Goal: Task Accomplishment & Management: Complete application form

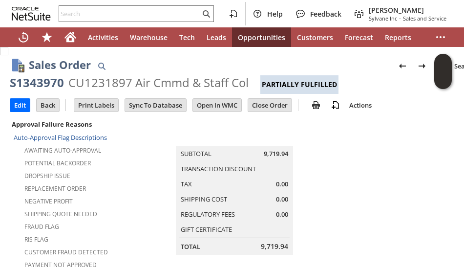
click at [98, 186] on div "Replacement Order" at bounding box center [90, 187] width 152 height 12
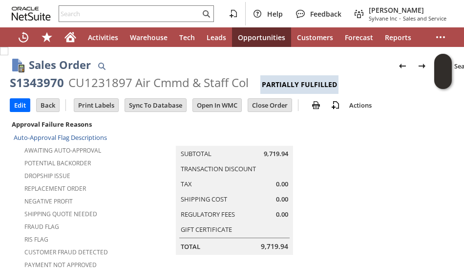
click at [45, 86] on div "S1343970" at bounding box center [37, 83] width 54 height 16
copy div "S1343970"
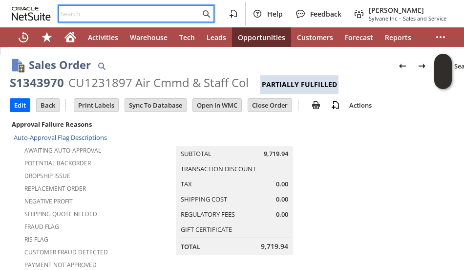
click at [123, 19] on input "text" at bounding box center [129, 14] width 141 height 12
paste input "5409740768"
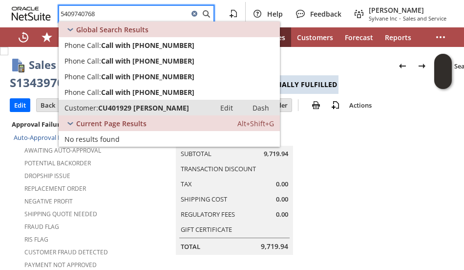
type input "5409740768"
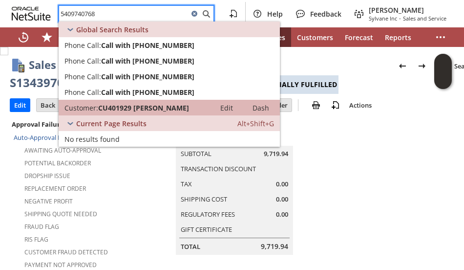
click at [150, 105] on span "CU401929 Michael Strawderman" at bounding box center [143, 107] width 91 height 9
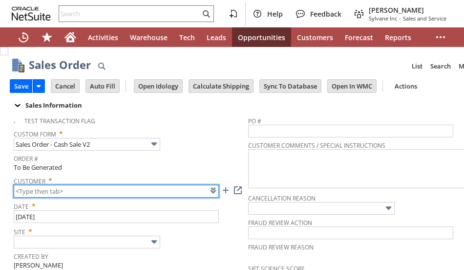
click at [94, 191] on input "text" at bounding box center [116, 191] width 205 height 13
paste input "CU401929"
type input "CU401929"
type input "Intelligent Recommendations ⁰"
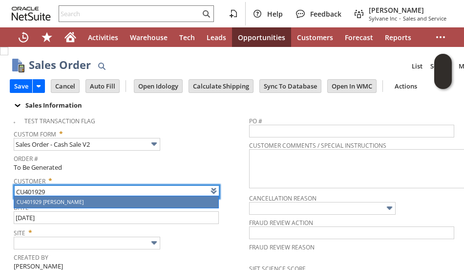
type input "CU401929 Michael Strawderman"
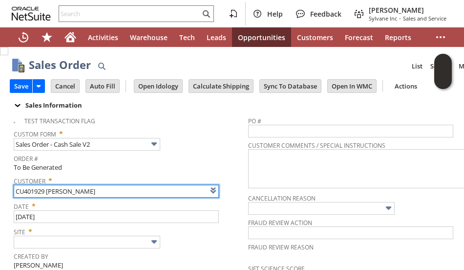
type input "Intelligent Recommendations¹⁰"
type input "CU401929 Michael Strawderman"
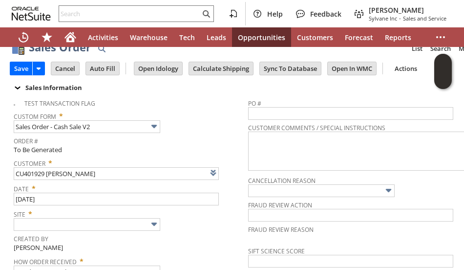
click at [174, 232] on tbody "Test Transaction Flag Custom Form * Sales Order - Cash Sale V2 Order # To Be Ge…" at bounding box center [131, 211] width 235 height 234
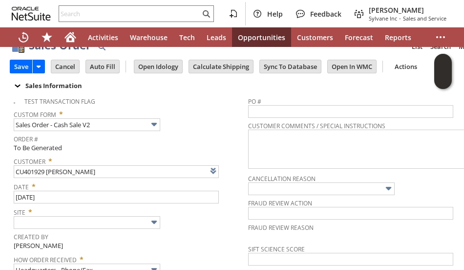
scroll to position [78, 0]
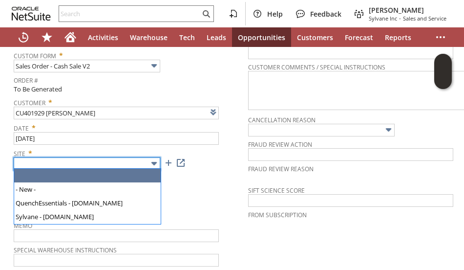
click at [144, 164] on input "text" at bounding box center [87, 163] width 147 height 13
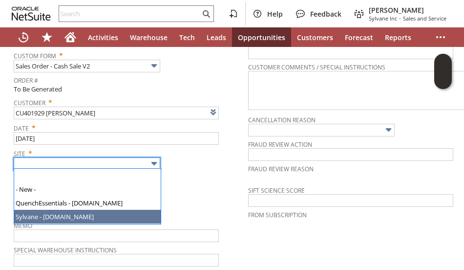
type input "Sylvane - [DOMAIN_NAME]"
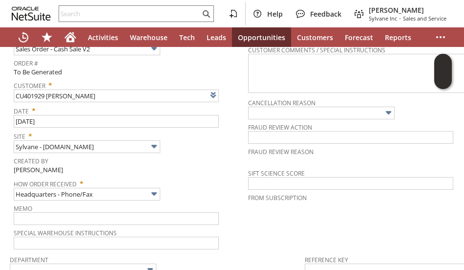
click at [180, 199] on tbody "Test Transaction Flag Custom Form * Sales Order - Cash Sale V2 Order # To Be Ge…" at bounding box center [131, 133] width 235 height 234
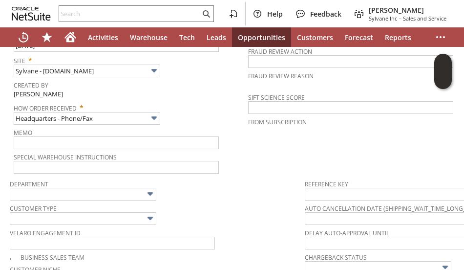
scroll to position [274, 0]
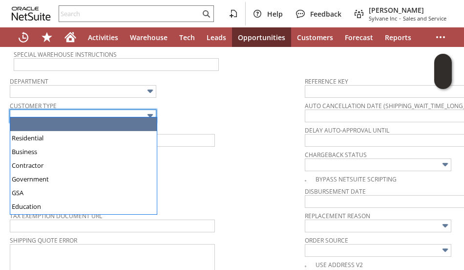
click at [121, 117] on body "Help Feedback John Johnson Jr Sylvane Inc - Sales and Service Activities Wareho…" at bounding box center [232, 135] width 464 height 270
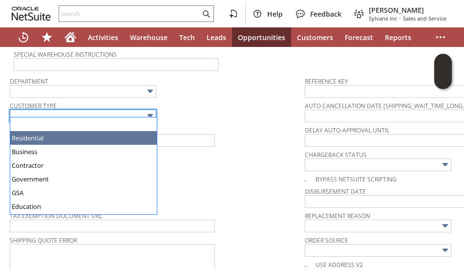
type input "Residential"
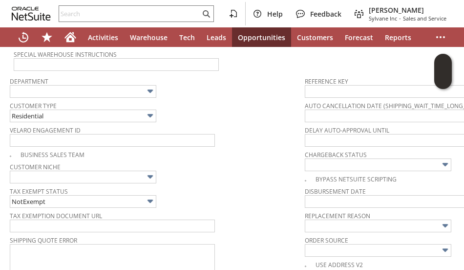
click at [173, 169] on div "Customer Niche" at bounding box center [155, 171] width 290 height 23
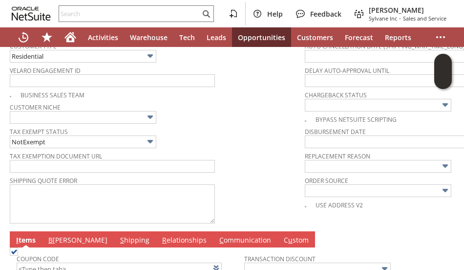
scroll to position [489, 0]
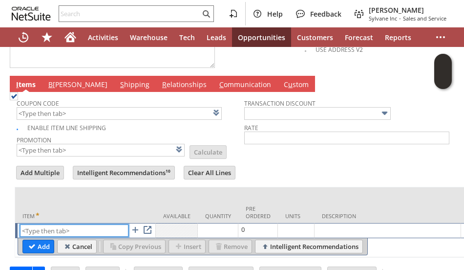
click at [54, 224] on input "text" at bounding box center [74, 230] width 108 height 12
paste input "sa8104"
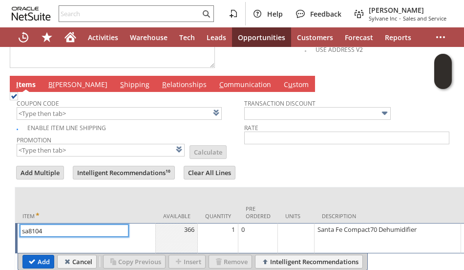
type input "sa8104"
click at [35, 255] on input "Add" at bounding box center [38, 261] width 31 height 13
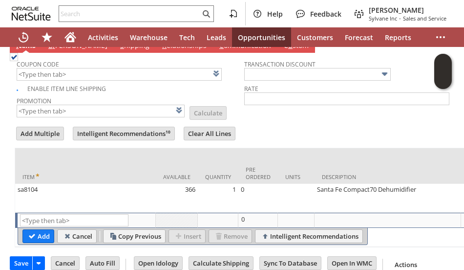
scroll to position [0, 401]
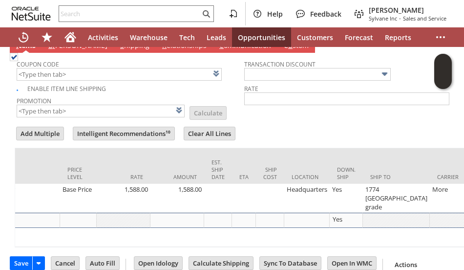
click at [236, 100] on tbody "Coupon Code Enable Item Line Shipping Promotion List Calculate" at bounding box center [131, 87] width 228 height 64
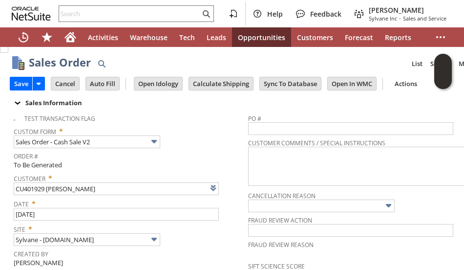
scroll to position [0, 0]
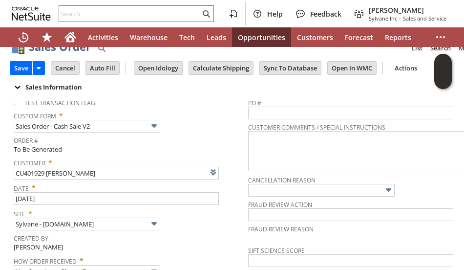
click at [188, 150] on tbody "Test Transaction Flag Custom Form * Sales Order - Cash Sale V2 Order # To Be Ge…" at bounding box center [131, 210] width 235 height 234
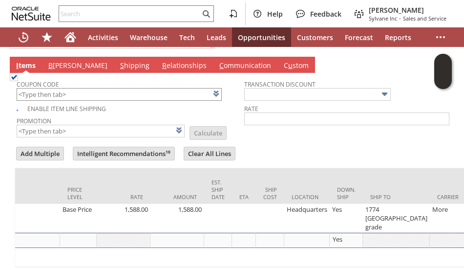
scroll to position [0, 401]
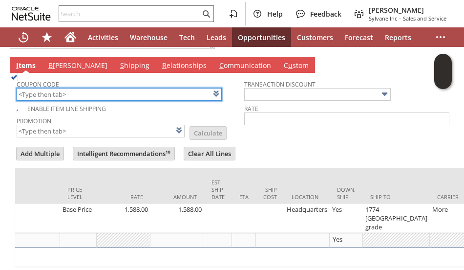
click at [121, 89] on input "text" at bounding box center [119, 94] width 205 height 13
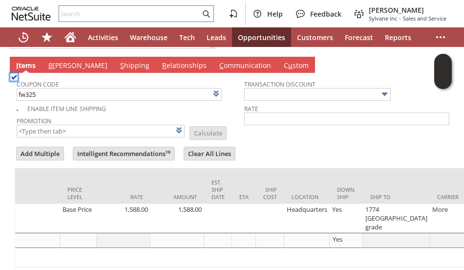
type input "FW325"
type input "Promo Code"
type input "-5.0%"
click at [259, 131] on td "Coupon Code FW325 Enable Item Line Shipping Promotion FW325 List Calculate Tran…" at bounding box center [244, 106] width 459 height 67
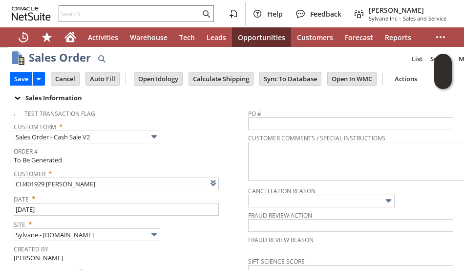
scroll to position [0, 0]
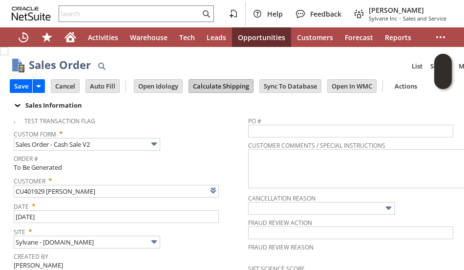
click at [221, 88] on input "Calculate Shipping" at bounding box center [221, 86] width 64 height 13
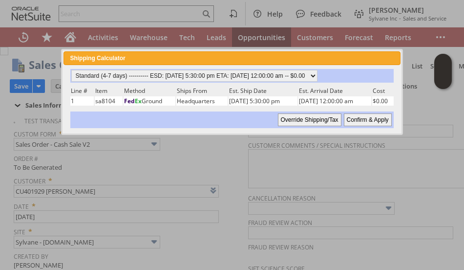
click at [358, 117] on input "Confirm & Apply" at bounding box center [368, 119] width 48 height 13
type input "Add"
type input "Copy Previous"
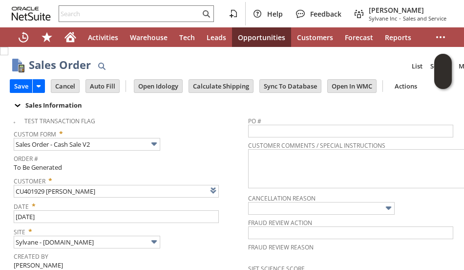
scroll to position [546, 0]
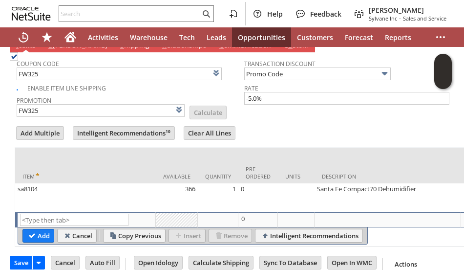
click at [268, 105] on div "Coupon Code FW325 Enable Item Line Shipping Promotion FW325 List Calculate Tran…" at bounding box center [244, 149] width 459 height 194
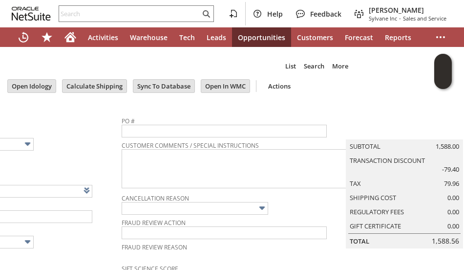
scroll to position [0, 127]
click at [109, 247] on td "Site * Sylvane - www.sylvane.com" at bounding box center [4, 236] width 235 height 25
click at [87, 241] on div "Site * Sylvane - www.sylvane.com" at bounding box center [2, 236] width 230 height 24
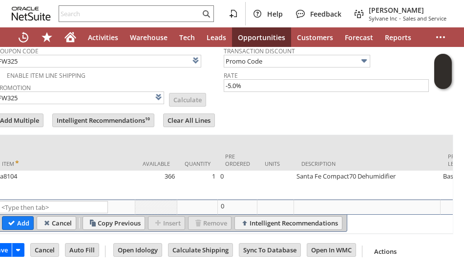
scroll to position [547, 0]
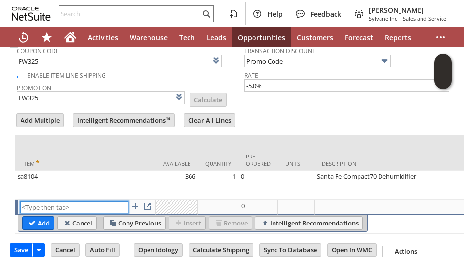
click at [55, 201] on input "text" at bounding box center [74, 207] width 108 height 12
paste input "sa5607"
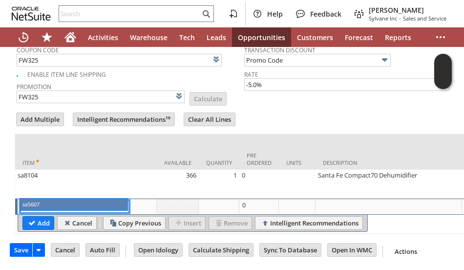
type input "sa5607"
click at [55, 201] on div "sa5607 List Search" at bounding box center [87, 206] width 134 height 13
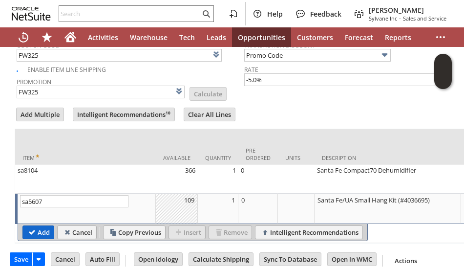
click at [34, 226] on input "Add" at bounding box center [38, 232] width 31 height 13
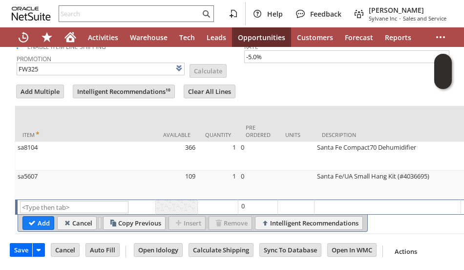
scroll to position [576, 0]
click at [224, 244] on input "Calculate Shipping" at bounding box center [221, 249] width 64 height 13
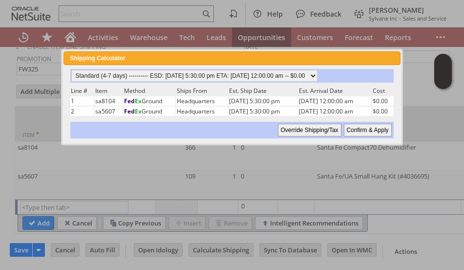
click at [359, 129] on input "Confirm & Apply" at bounding box center [368, 130] width 48 height 13
type input "Add"
type input "Copy Previous"
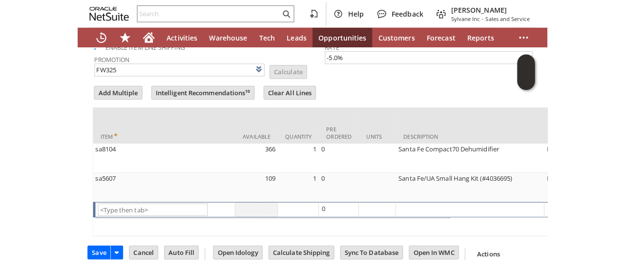
scroll to position [575, 0]
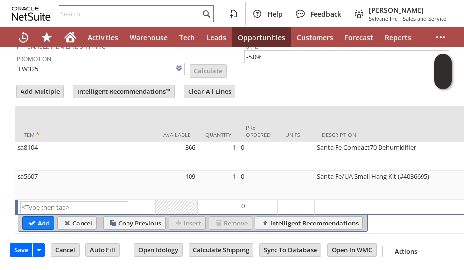
click at [392, 83] on form "Add Multiple Intelligent Recommendations¹⁰ Clear All Lines Line Items All Item …" at bounding box center [244, 158] width 459 height 151
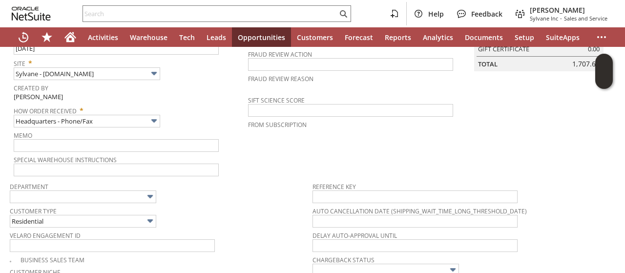
scroll to position [0, 0]
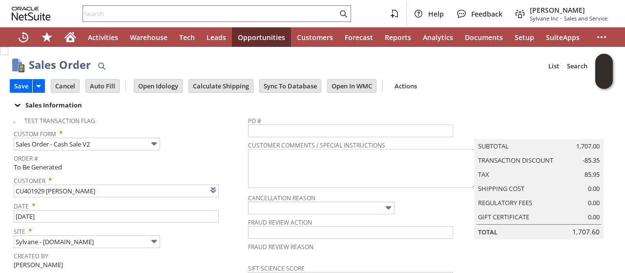
click at [213, 245] on div "Site * Sylvane - www.sylvane.com" at bounding box center [129, 236] width 230 height 24
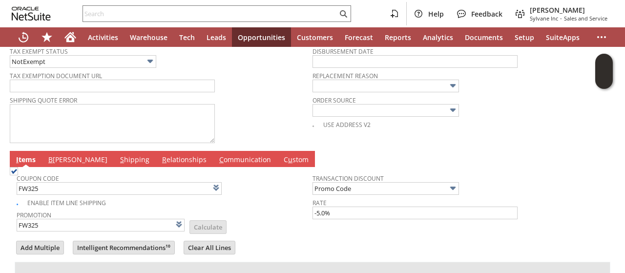
scroll to position [430, 0]
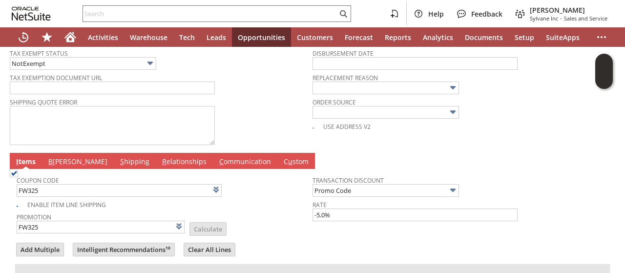
click at [286, 89] on tbody "Department Customer Type Residential Velaro Engagement ID Business Sales Team C…" at bounding box center [161, 41] width 303 height 214
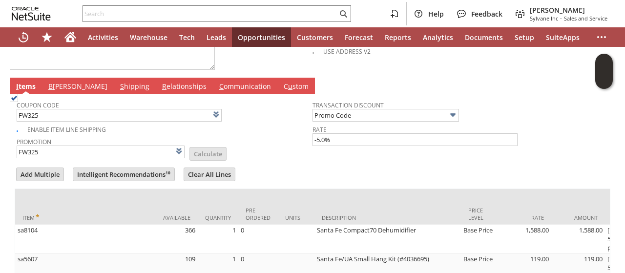
scroll to position [564, 0]
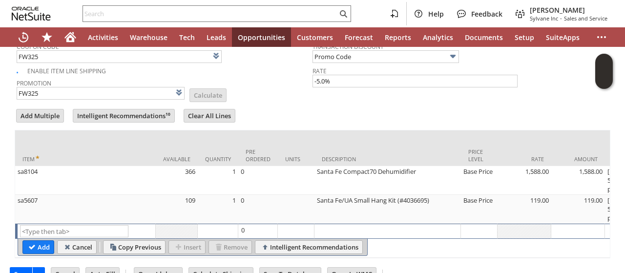
click at [257, 76] on td "Promotion FW325 List Calculate" at bounding box center [165, 88] width 296 height 24
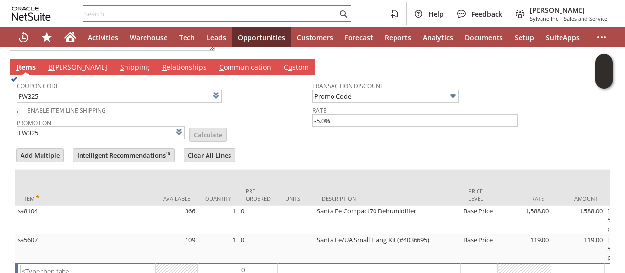
scroll to position [486, 0]
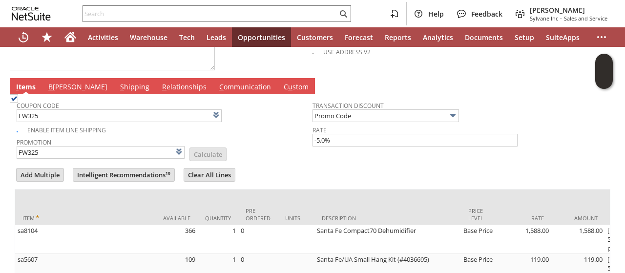
click at [58, 82] on link "B illing" at bounding box center [78, 87] width 64 height 11
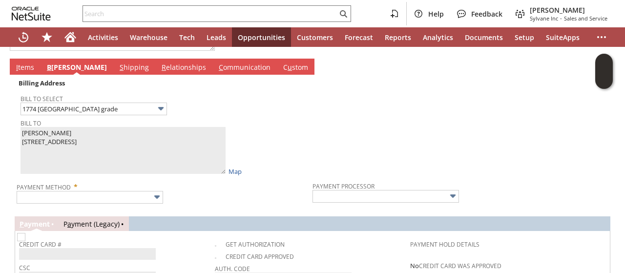
click at [270, 142] on div "Bill To Michael Strawderman 1774 Wardensville grade Winchester VA 22602 United …" at bounding box center [164, 146] width 287 height 60
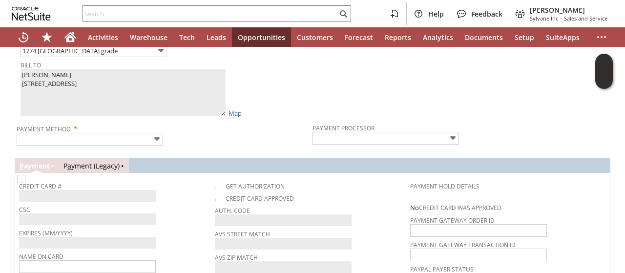
scroll to position [564, 0]
click at [123, 132] on input "text" at bounding box center [90, 138] width 147 height 13
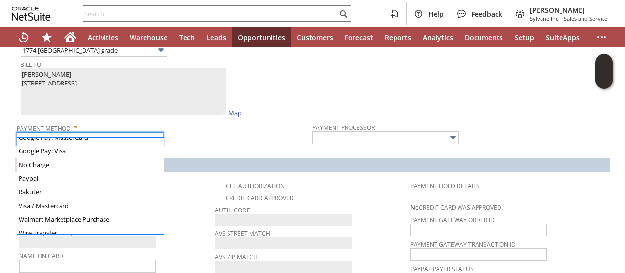
scroll to position [273, 0]
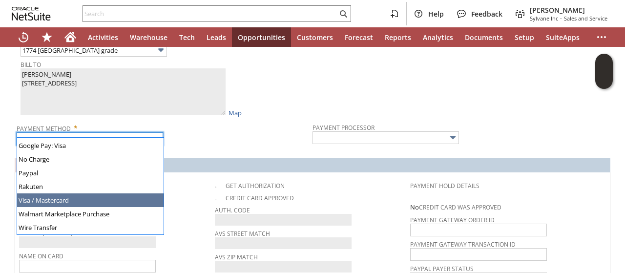
type input "Visa / Mastercard"
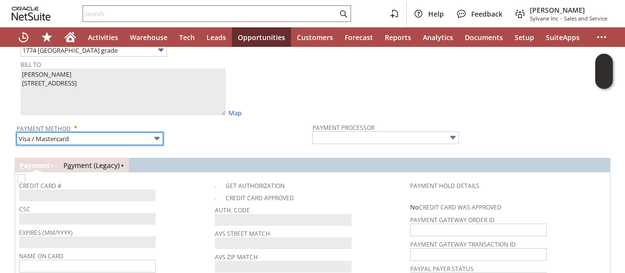
type input "Braintree"
checkbox input "true"
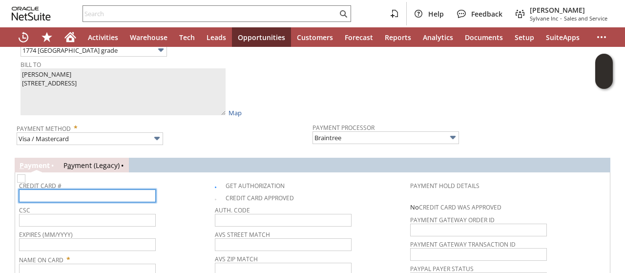
click at [112, 190] on input "text" at bounding box center [87, 196] width 137 height 13
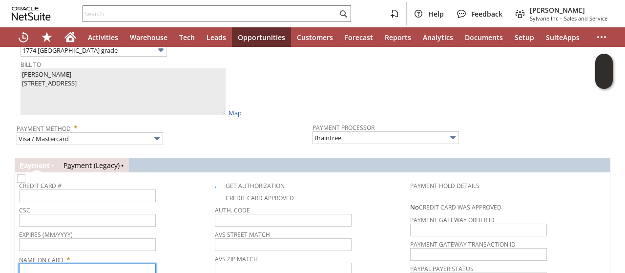
click at [118, 264] on input "text" at bounding box center [87, 270] width 137 height 13
paste input "Michael Strawderman"
type input "Michael Strawderman"
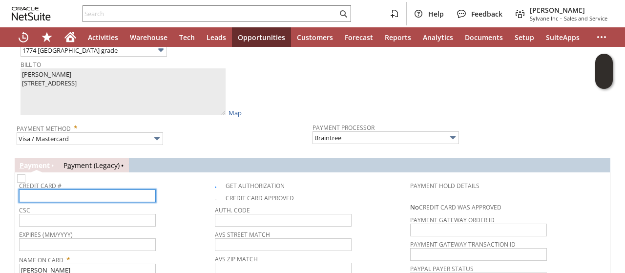
click at [117, 191] on input "text" at bounding box center [87, 196] width 137 height 13
type input "5463257927534409"
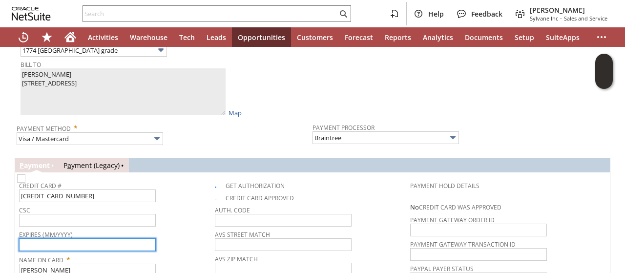
click at [107, 239] on input "text" at bounding box center [87, 244] width 137 height 13
type input "04/2028"
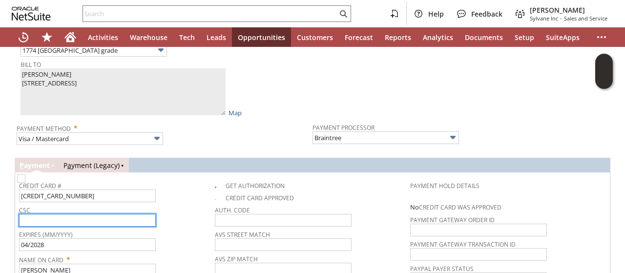
click at [115, 214] on input "text" at bounding box center [87, 220] width 137 height 13
type input "106"
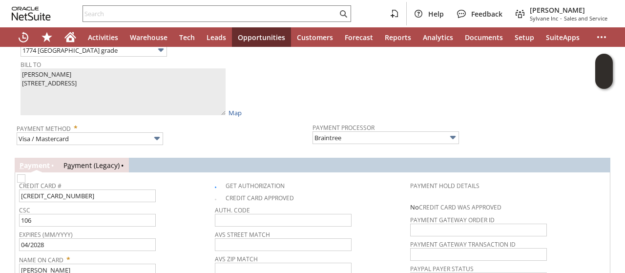
click at [178, 234] on div "Expires (MM/YYYY) 04/2028" at bounding box center [114, 239] width 191 height 23
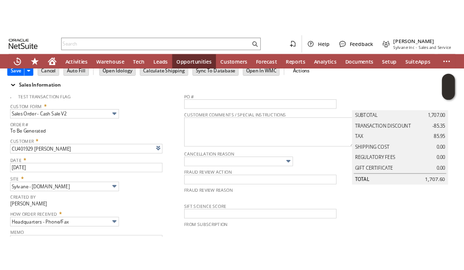
scroll to position [0, 0]
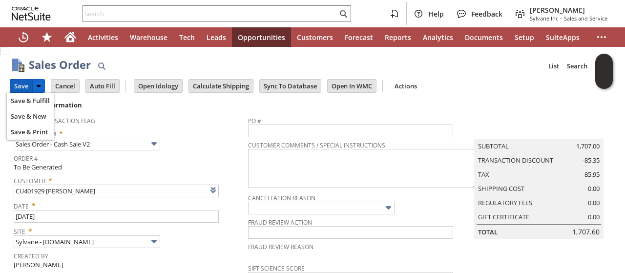
click at [19, 85] on input "Save" at bounding box center [21, 86] width 22 height 13
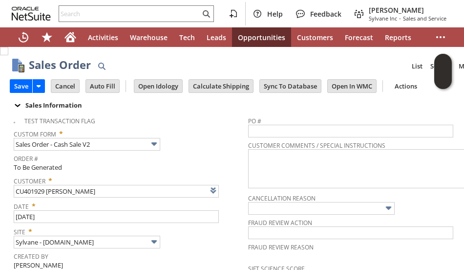
click at [196, 135] on span "Custom Form *" at bounding box center [129, 132] width 230 height 12
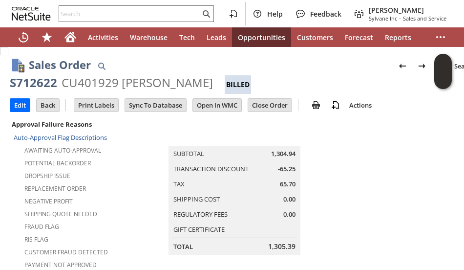
click at [111, 194] on div "Negative Profit" at bounding box center [90, 200] width 152 height 12
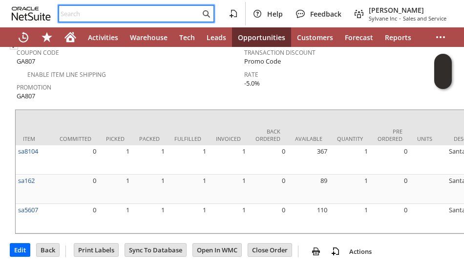
click at [90, 17] on input "text" at bounding box center [129, 14] width 141 height 12
paste input "5185229830"
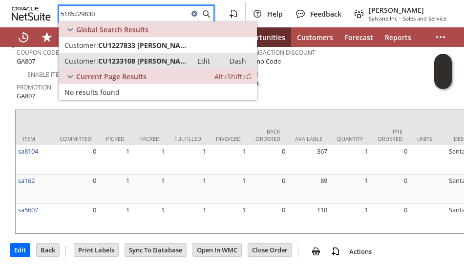
type input "5185229830"
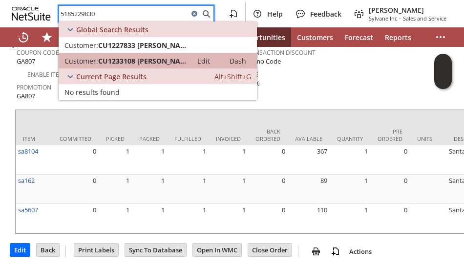
click at [139, 55] on link "Customer: CU1233108 Carrie Hansen Edit Dash" at bounding box center [158, 61] width 198 height 16
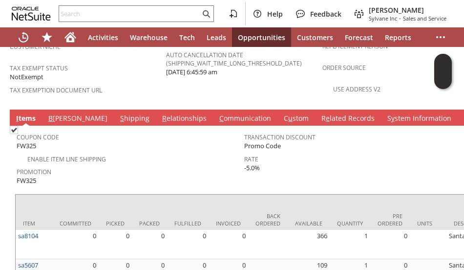
scroll to position [762, 0]
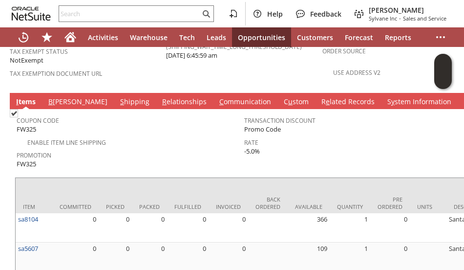
click at [217, 97] on link "C ommunication" at bounding box center [245, 102] width 57 height 11
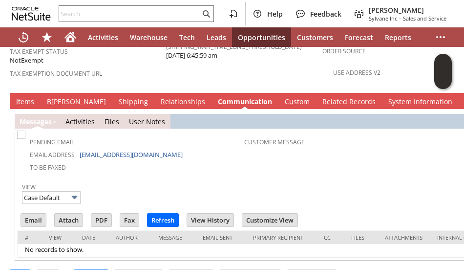
scroll to position [0, 0]
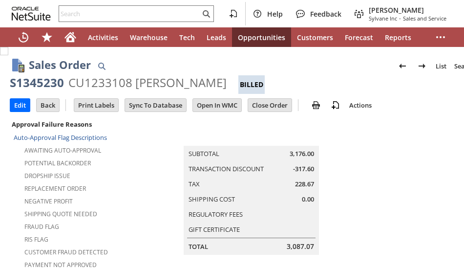
scroll to position [773, 0]
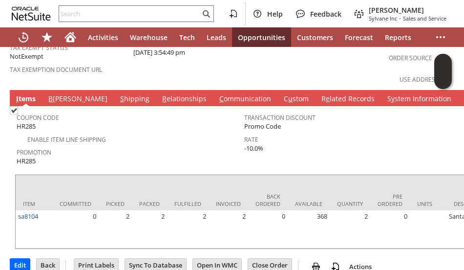
click at [118, 94] on link "S hipping" at bounding box center [135, 99] width 34 height 11
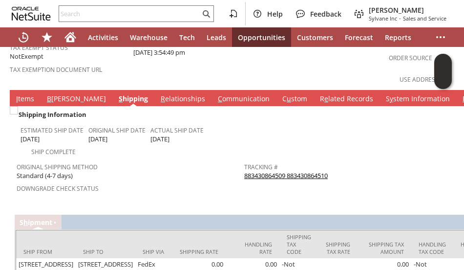
click at [262, 171] on link "883430864509 883430864510" at bounding box center [286, 175] width 84 height 9
